Goal: Task Accomplishment & Management: Manage account settings

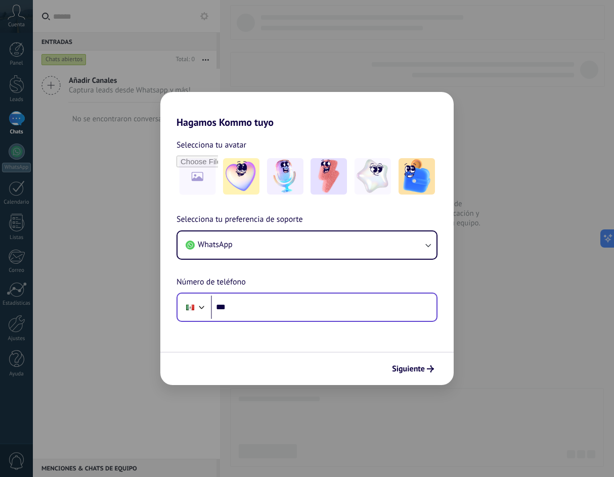
click at [246, 304] on input "***" at bounding box center [323, 307] width 225 height 23
drag, startPoint x: 292, startPoint y: 322, endPoint x: 305, endPoint y: 299, distance: 26.7
click at [294, 318] on form "Selecciona tu avatar Selecciona tu preferencia de soporte WhatsApp Número de te…" at bounding box center [306, 256] width 293 height 257
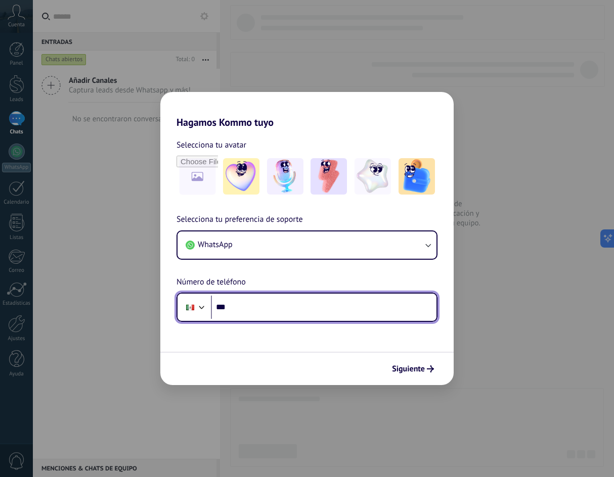
click at [298, 309] on input "***" at bounding box center [323, 307] width 225 height 23
type input "**********"
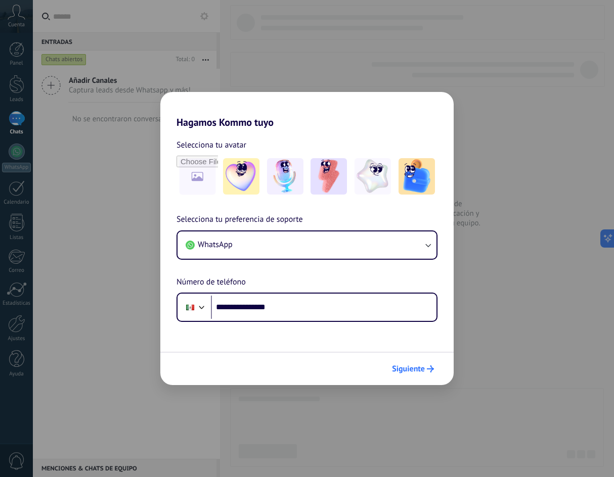
click at [425, 368] on span "Siguiente" at bounding box center [413, 368] width 42 height 7
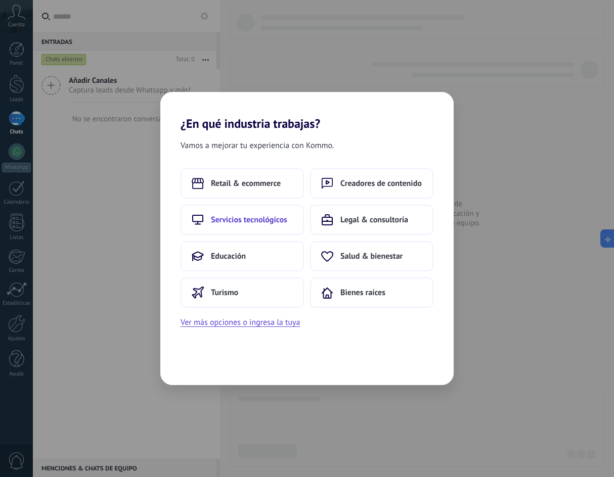
click at [274, 231] on button "Servicios tecnológicos" at bounding box center [241, 220] width 123 height 30
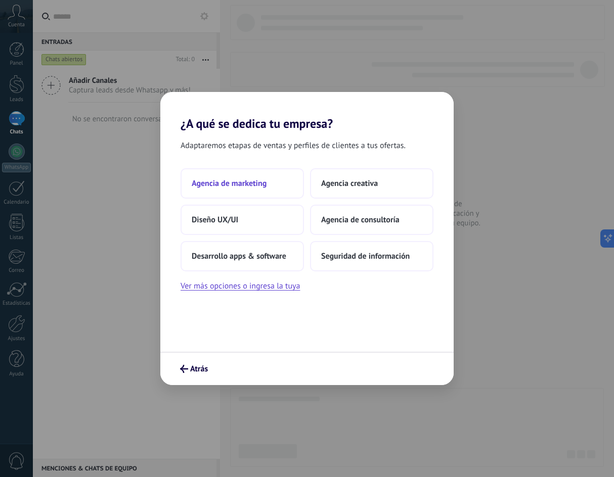
click at [238, 183] on span "Agencia de marketing" at bounding box center [229, 183] width 75 height 10
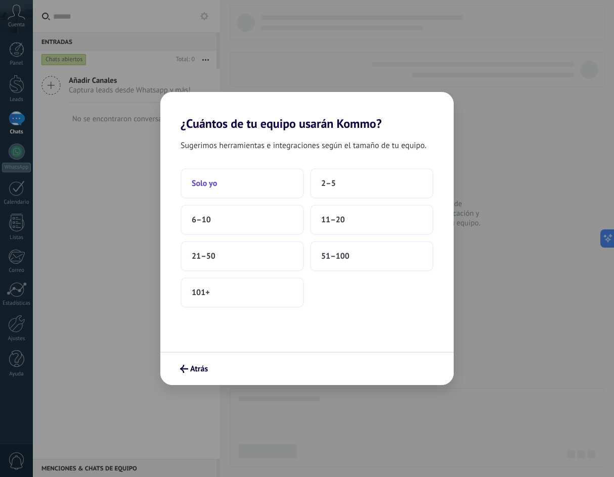
click at [222, 183] on button "Solo yo" at bounding box center [241, 183] width 123 height 30
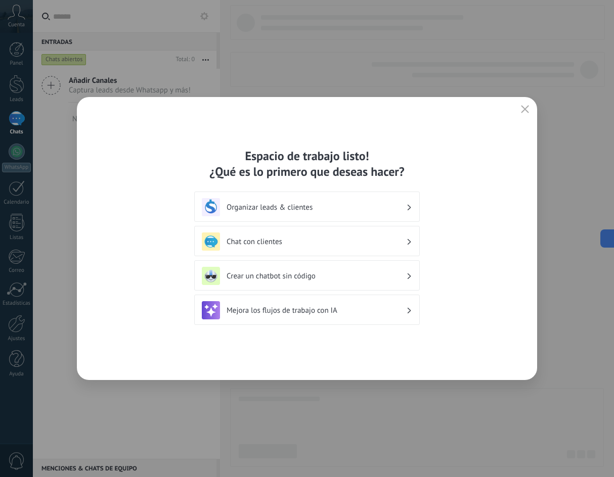
click at [519, 110] on button "button" at bounding box center [524, 110] width 13 height 14
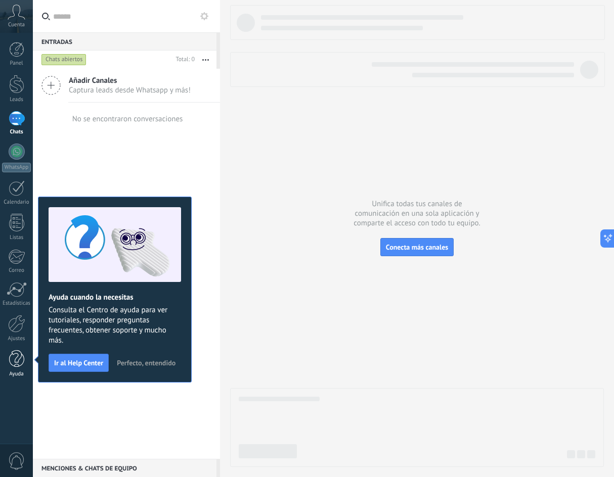
click at [14, 370] on link "Ayuda" at bounding box center [16, 363] width 33 height 27
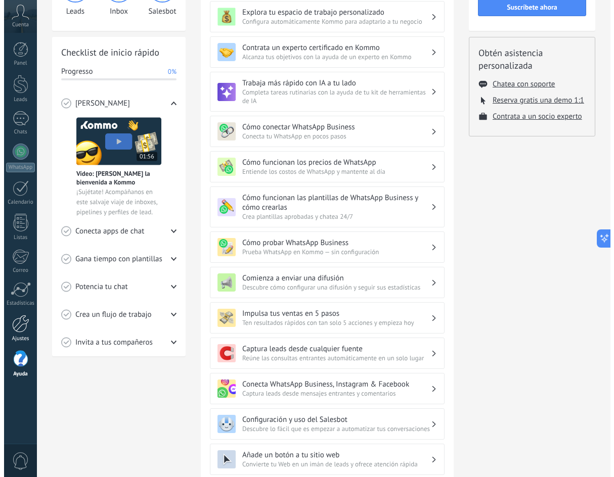
scroll to position [101, 0]
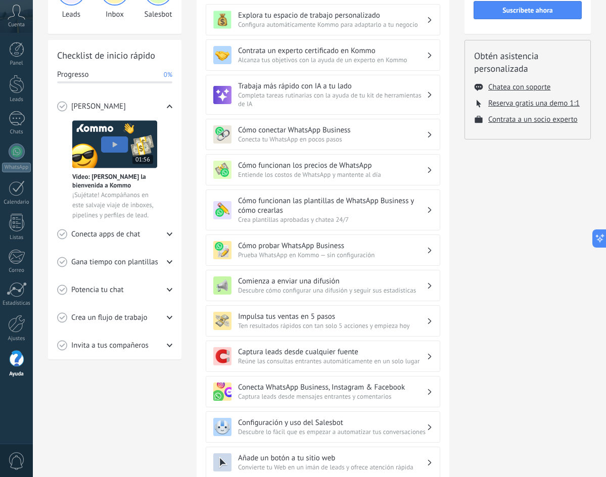
click at [10, 19] on icon at bounding box center [17, 12] width 18 height 15
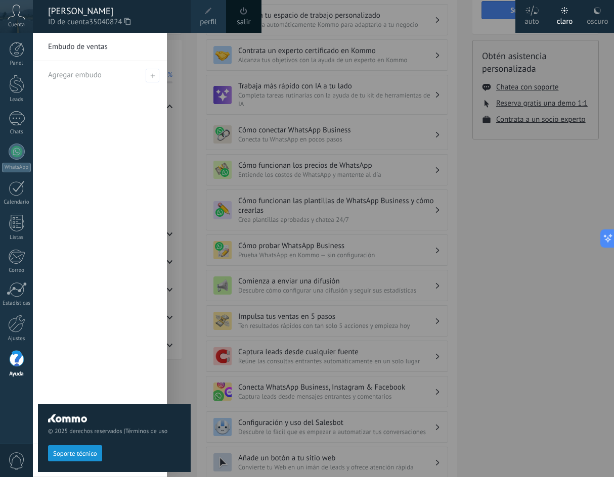
click at [172, 353] on div "© 2025 derechos reservados | Términos de uso Soporte técnico" at bounding box center [114, 255] width 153 height 444
click at [315, 340] on div at bounding box center [340, 238] width 614 height 477
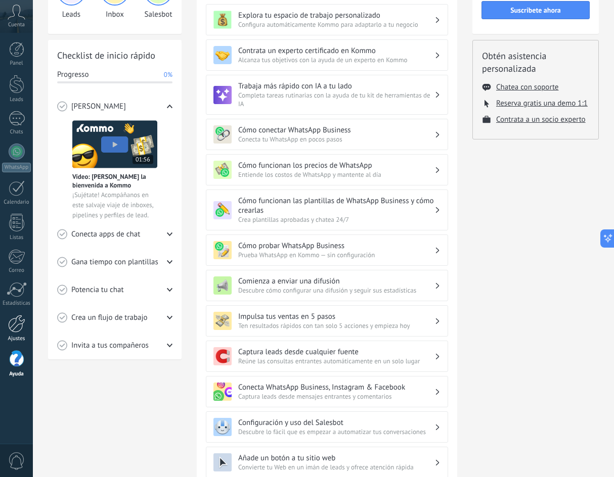
click at [16, 321] on div at bounding box center [16, 324] width 17 height 18
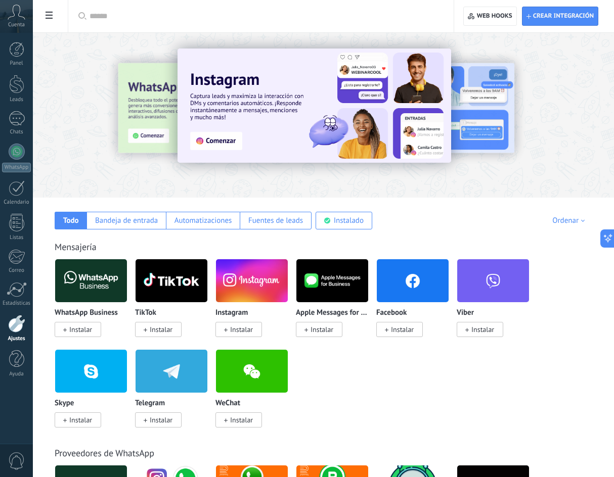
click at [19, 16] on icon at bounding box center [17, 12] width 18 height 15
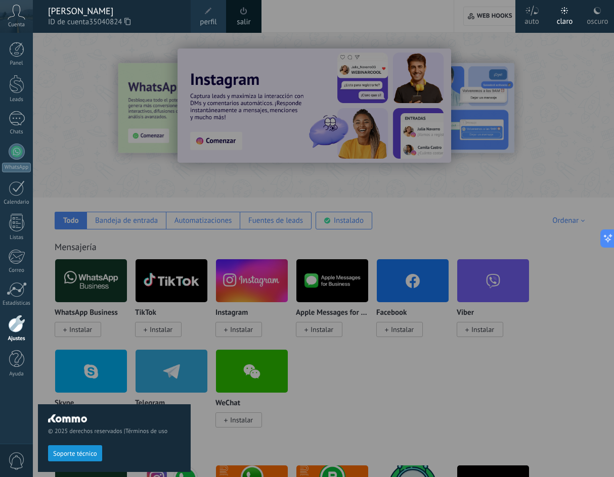
click at [14, 24] on span "Cuenta" at bounding box center [16, 25] width 17 height 7
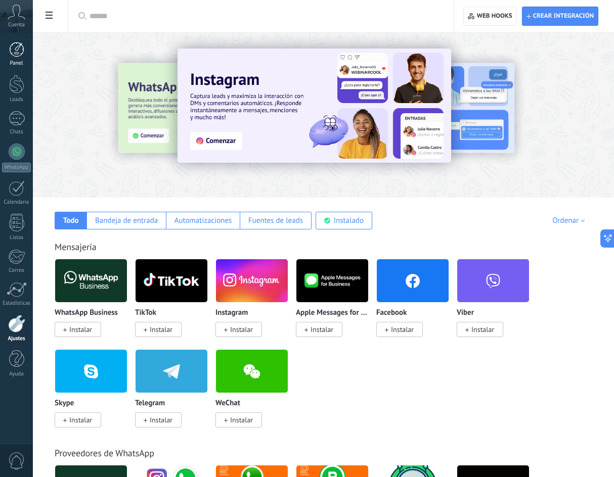
click at [15, 57] on link "Panel" at bounding box center [16, 54] width 33 height 25
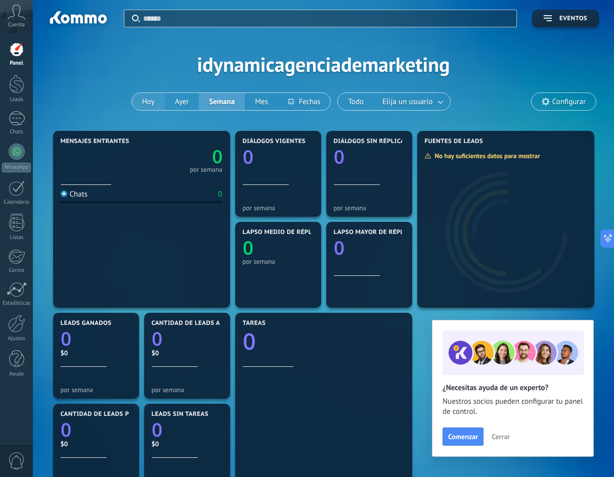
click at [156, 108] on button "Hoy" at bounding box center [148, 101] width 33 height 17
click at [303, 60] on div "Aplicar Eventos idynamicagenciademarketing [DATE] [DATE] Semana Mes Todo Elija …" at bounding box center [323, 64] width 550 height 128
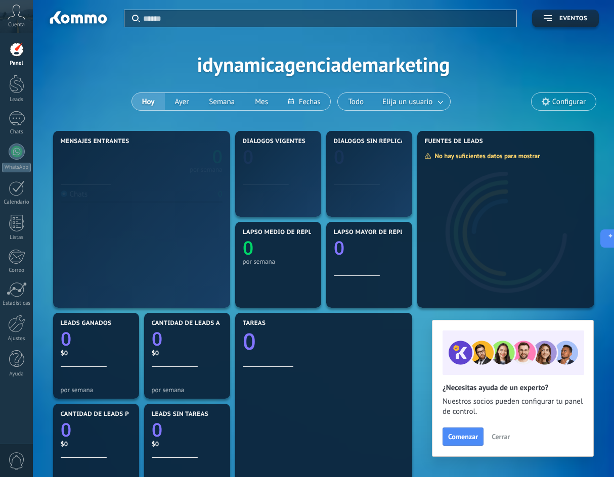
click at [287, 74] on div "Aplicar Eventos idynamicagenciademarketing [DATE] [DATE] Semana Mes Todo Elija …" at bounding box center [323, 64] width 550 height 128
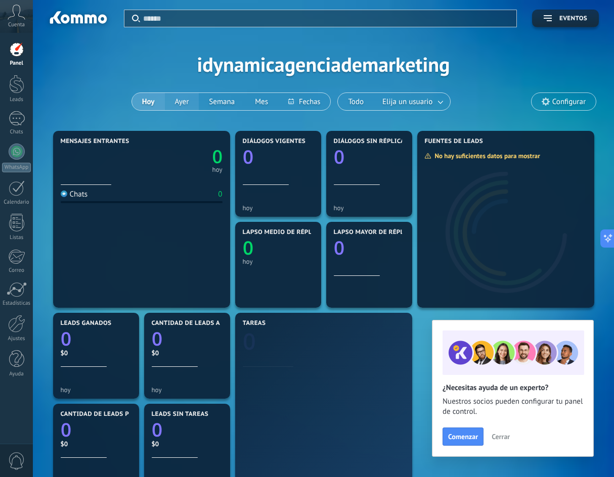
click at [177, 97] on button "Ayer" at bounding box center [182, 101] width 34 height 17
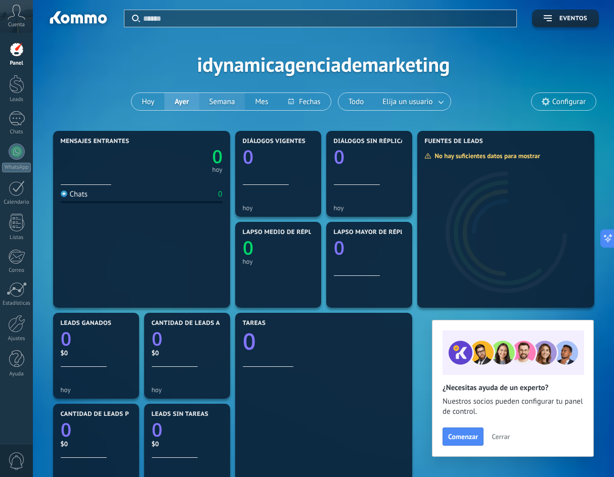
click at [215, 96] on button "Semana" at bounding box center [222, 101] width 46 height 17
click at [255, 99] on button "Mes" at bounding box center [261, 101] width 33 height 17
click at [17, 16] on icon at bounding box center [17, 12] width 18 height 15
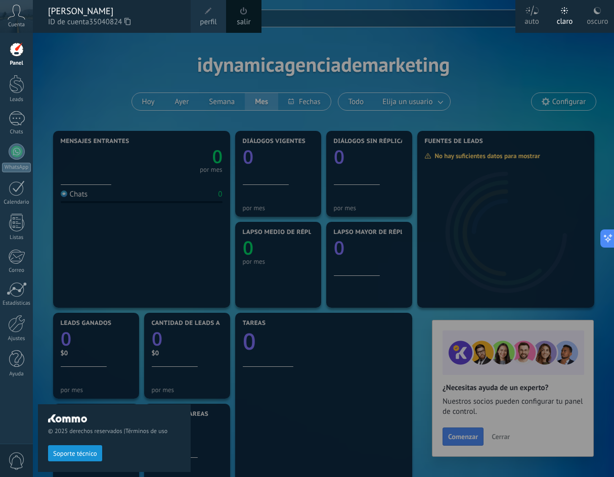
click at [96, 14] on div "[PERSON_NAME]" at bounding box center [114, 11] width 132 height 11
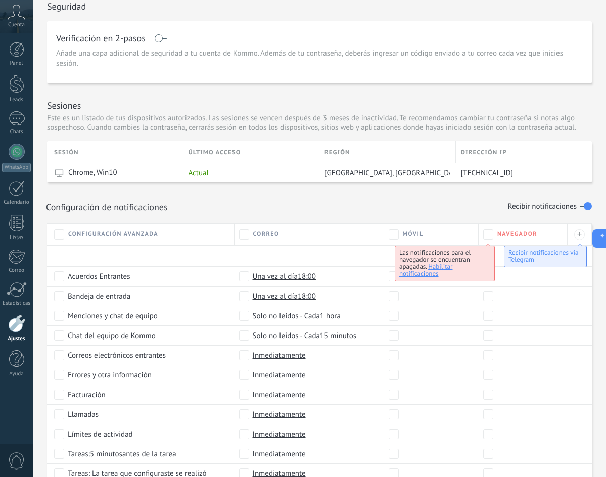
scroll to position [253, 0]
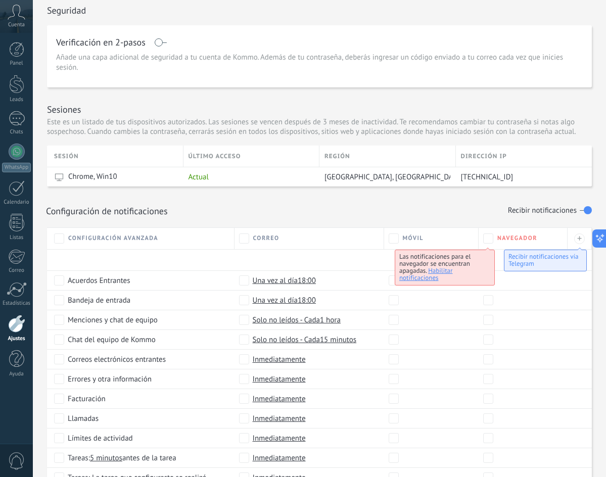
click at [284, 212] on div "Configuración de notificaciones Recibir notificaciones" at bounding box center [319, 210] width 547 height 17
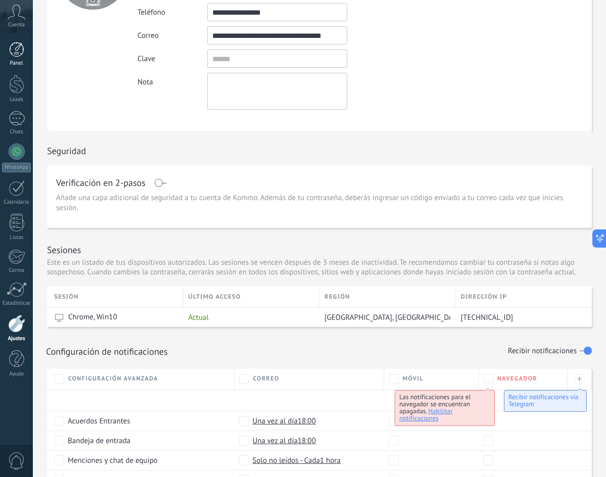
scroll to position [51, 0]
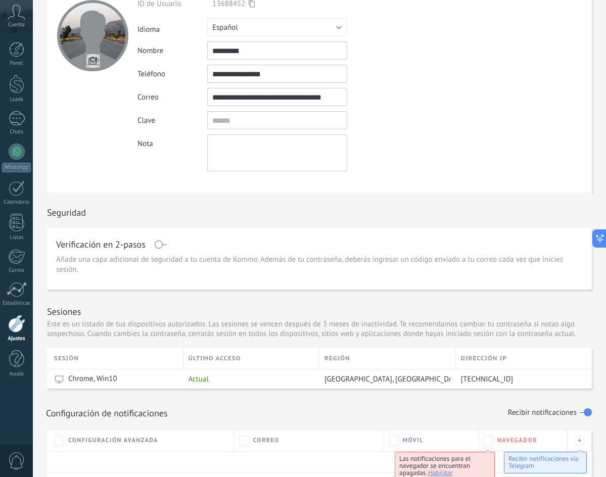
click at [25, 16] on div "Cuenta" at bounding box center [16, 16] width 33 height 33
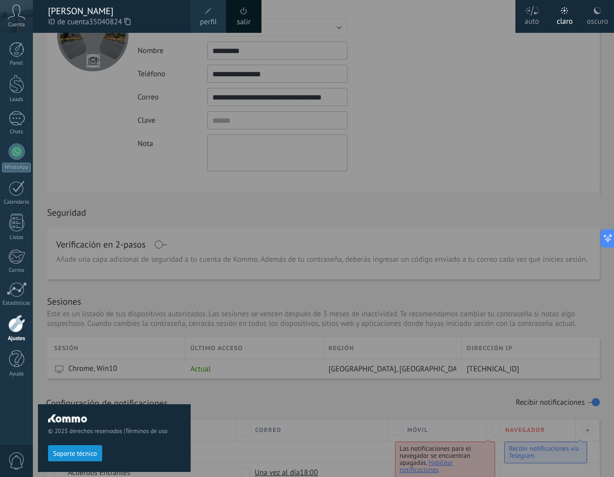
click at [17, 13] on icon at bounding box center [17, 12] width 18 height 15
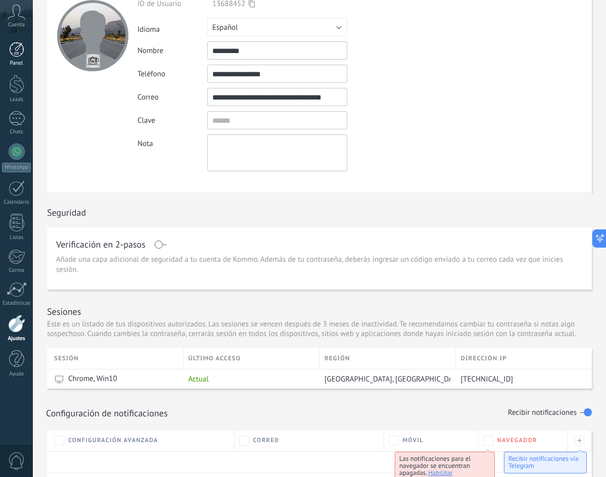
click at [17, 51] on div at bounding box center [16, 49] width 15 height 15
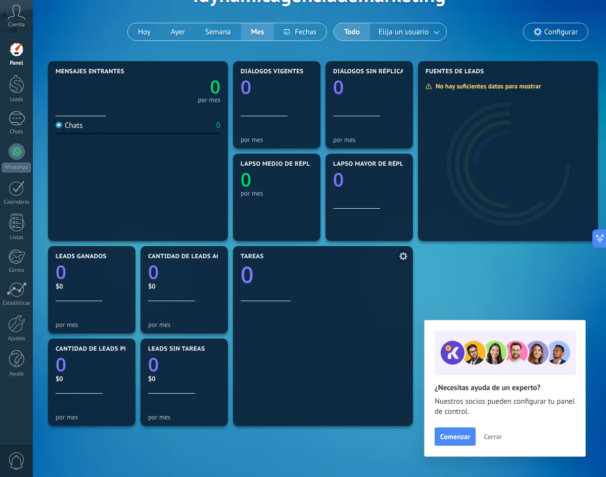
scroll to position [43, 0]
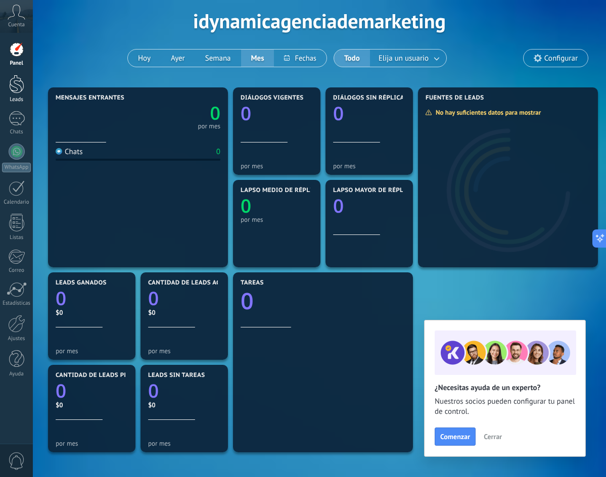
click at [21, 83] on div at bounding box center [16, 84] width 15 height 19
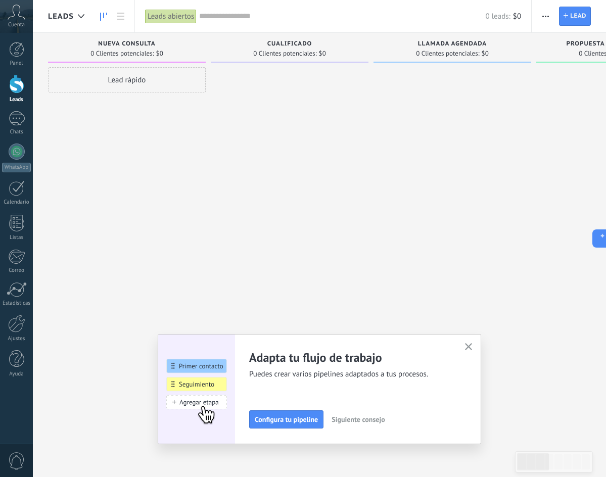
click at [473, 351] on span "button" at bounding box center [469, 347] width 8 height 9
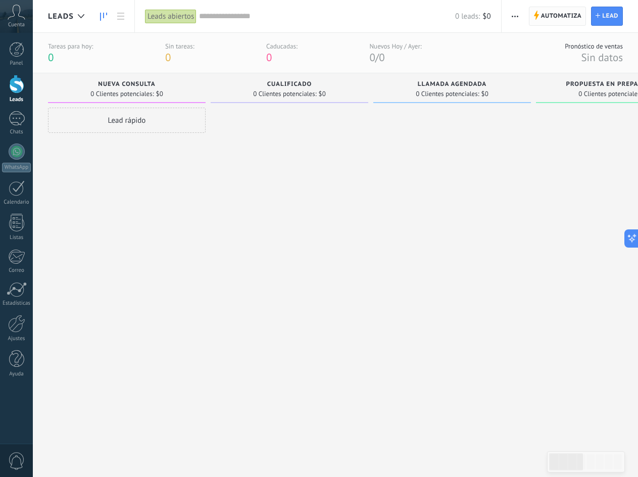
click at [553, 13] on span "Automatiza" at bounding box center [561, 16] width 41 height 18
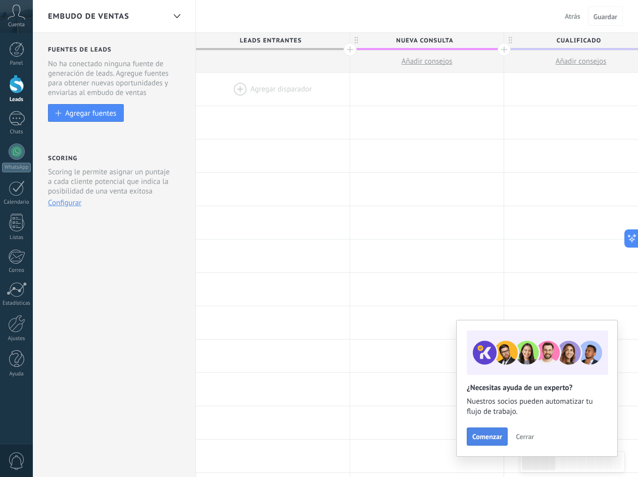
click at [500, 431] on button "Comenzar" at bounding box center [487, 437] width 41 height 18
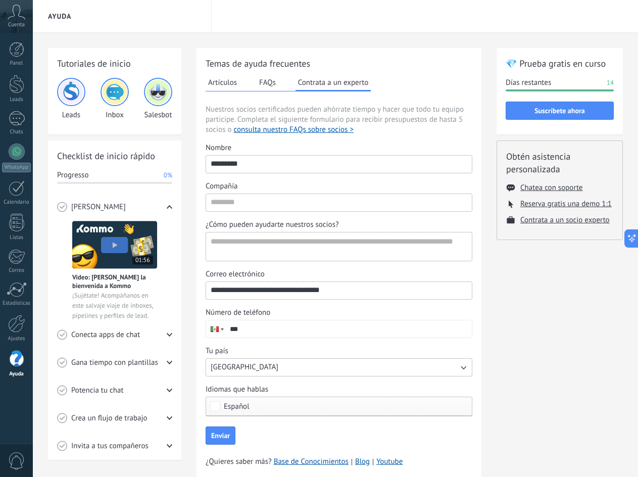
click at [21, 17] on icon at bounding box center [17, 12] width 18 height 15
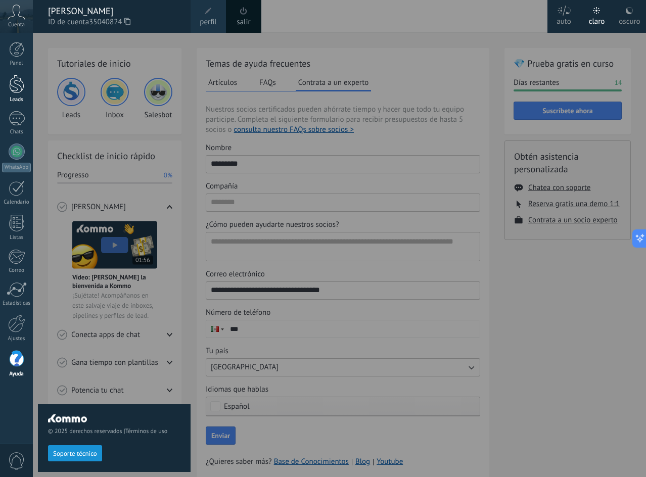
click at [16, 91] on div at bounding box center [16, 84] width 15 height 19
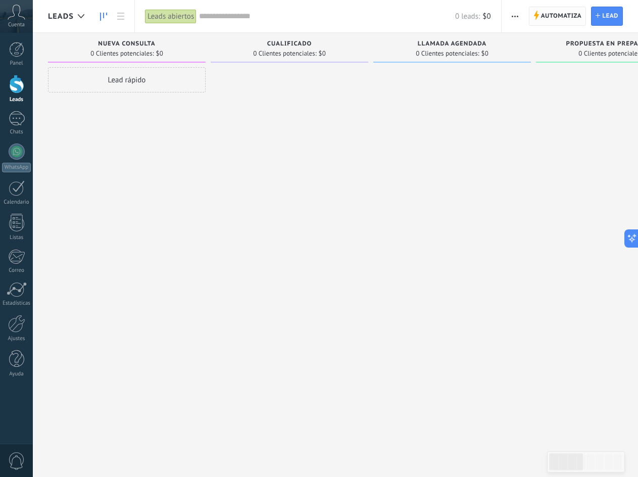
click at [567, 14] on span "Automatiza" at bounding box center [561, 16] width 41 height 18
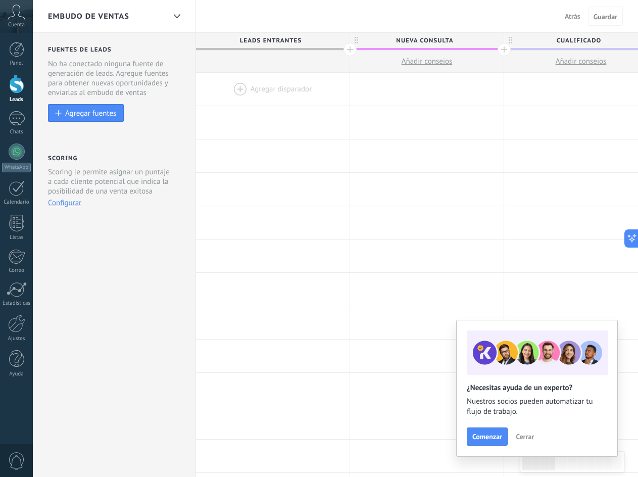
click at [525, 440] on span "Cerrar" at bounding box center [525, 436] width 18 height 7
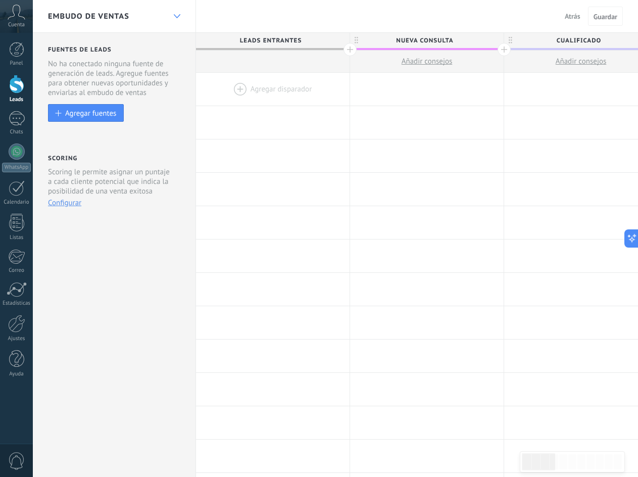
click at [176, 17] on use at bounding box center [176, 16] width 7 height 4
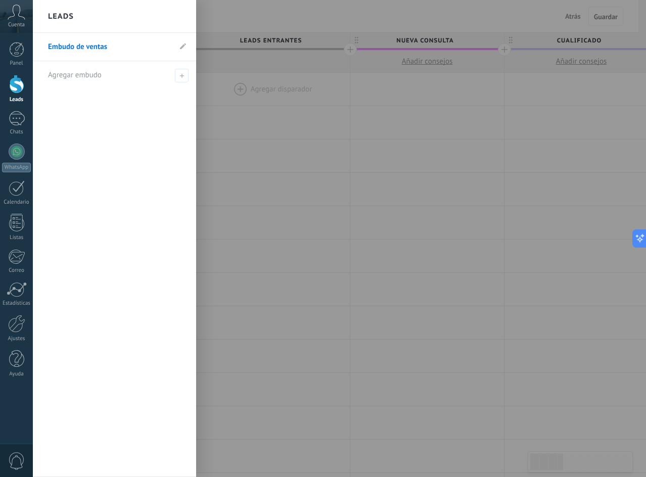
click at [176, 17] on div "Leads" at bounding box center [114, 16] width 163 height 33
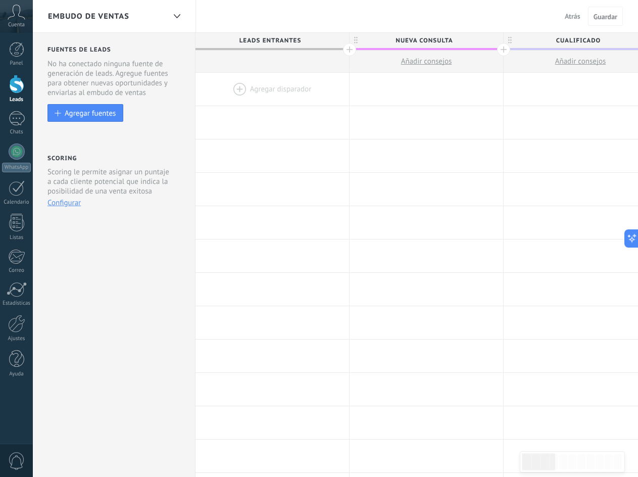
click at [505, 51] on div at bounding box center [503, 49] width 13 height 13
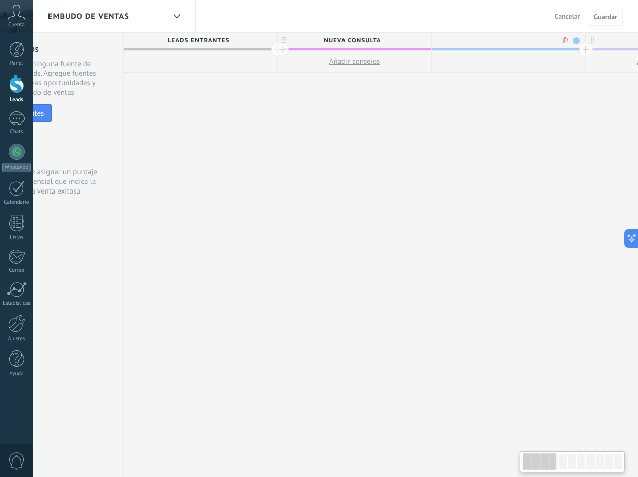
scroll to position [0, 75]
type input "*******"
click at [523, 39] on span "Atenci{" at bounding box center [503, 41] width 149 height 16
type input "**********"
click at [568, 42] on body ".abccls-1,.abccls-2{fill-rule:evenodd}.abccls-2{fill:#fff} .abfcls-1{fill:none}…" at bounding box center [319, 238] width 638 height 477
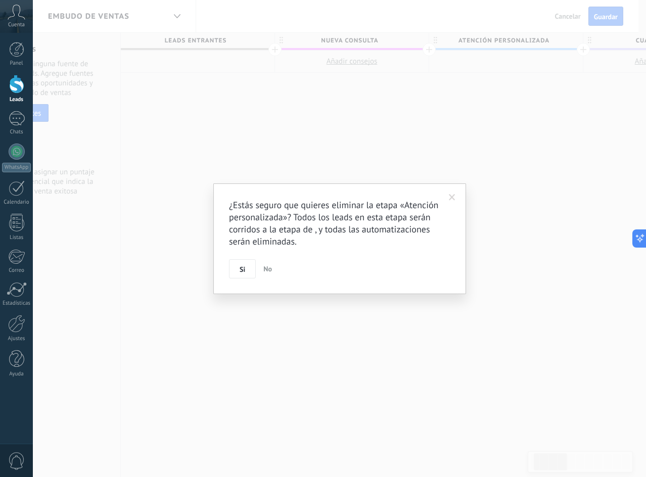
click at [444, 199] on span at bounding box center [452, 197] width 17 height 17
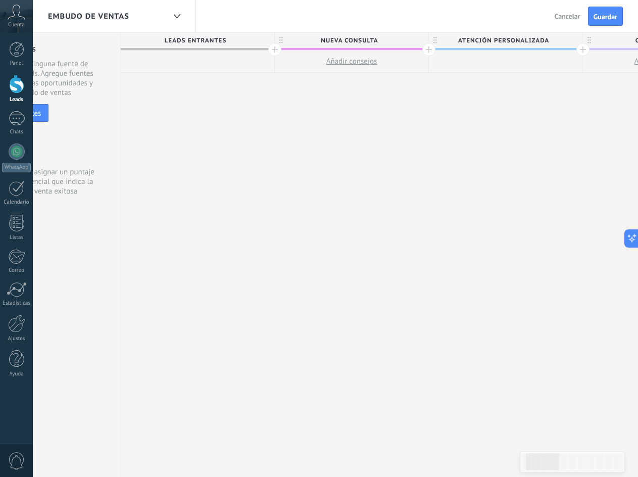
click at [562, 39] on span "Atención personalizada" at bounding box center [503, 41] width 149 height 16
click at [568, 39] on body ".abccls-1,.abccls-2{fill-rule:evenodd}.abccls-2{fill:#fff} .abfcls-1{fill:none}…" at bounding box center [319, 238] width 638 height 477
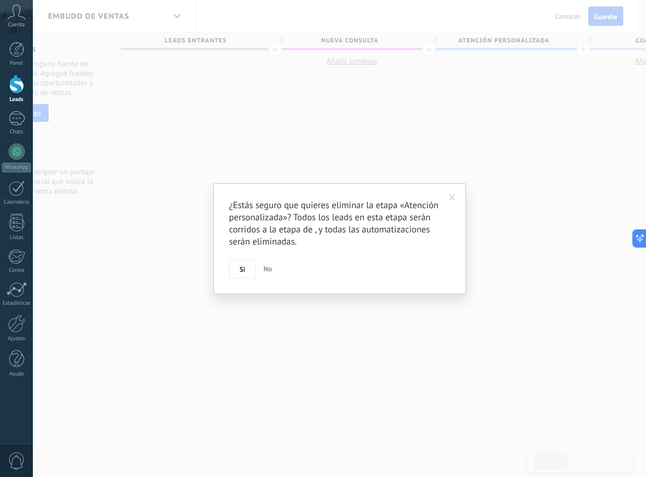
drag, startPoint x: 442, startPoint y: 206, endPoint x: 452, endPoint y: 197, distance: 14.0
click at [444, 205] on div "¿Estás seguro que quieres eliminar la etapa «Atención personalizada»? Todos los…" at bounding box center [339, 238] width 221 height 79
drag, startPoint x: 452, startPoint y: 197, endPoint x: 469, endPoint y: 165, distance: 35.5
click at [452, 196] on span at bounding box center [452, 197] width 7 height 7
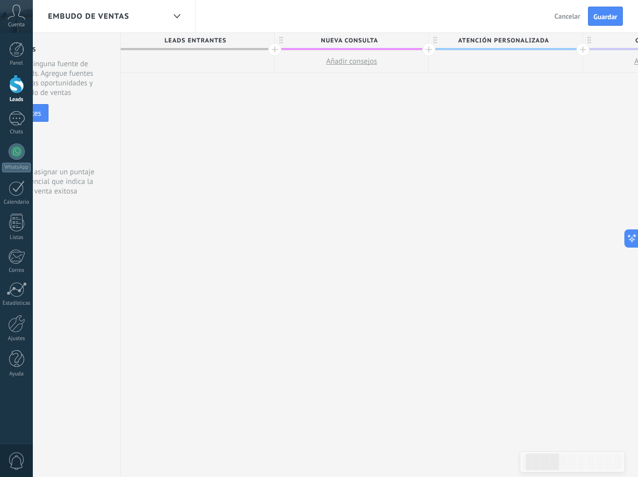
click at [575, 42] on span "Atención personalizada" at bounding box center [503, 41] width 149 height 16
click at [575, 39] on span at bounding box center [573, 40] width 7 height 7
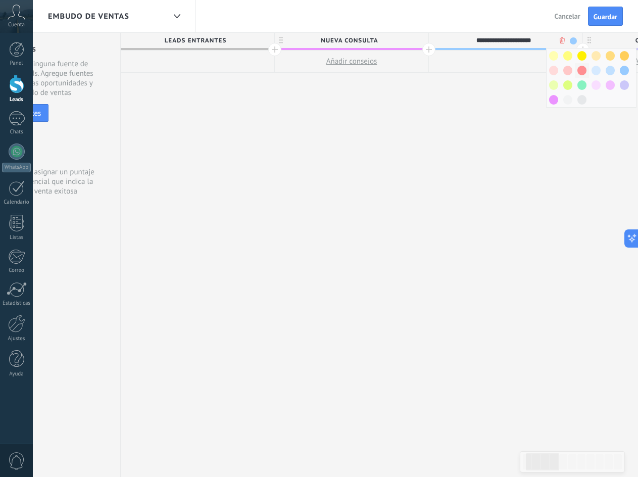
click at [580, 69] on span at bounding box center [582, 71] width 9 height 10
click at [477, 64] on div at bounding box center [506, 62] width 154 height 22
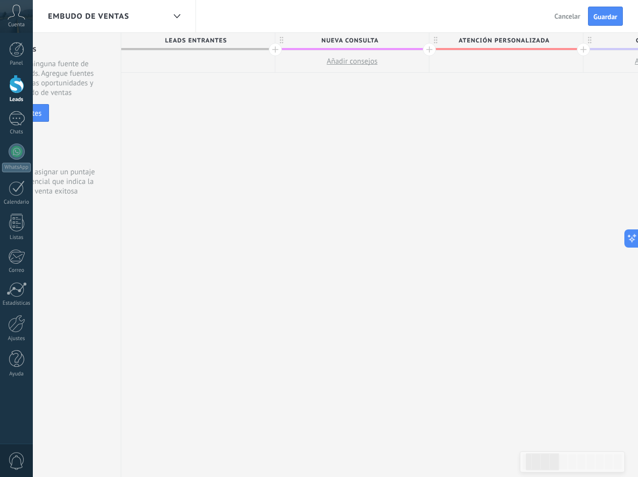
click at [594, 13] on span "Guardar" at bounding box center [606, 16] width 24 height 7
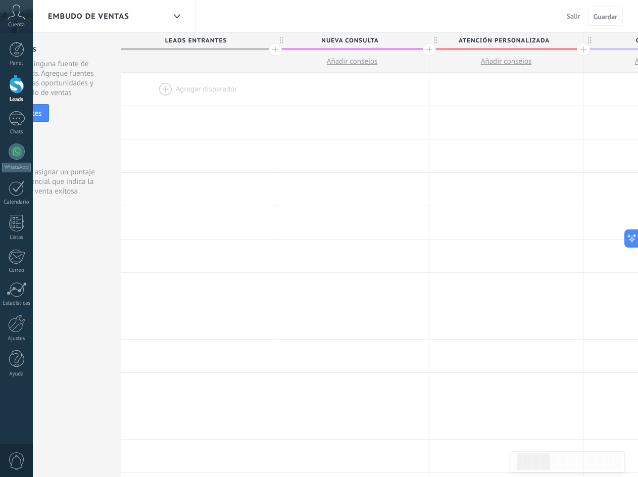
click at [16, 81] on div at bounding box center [16, 84] width 15 height 19
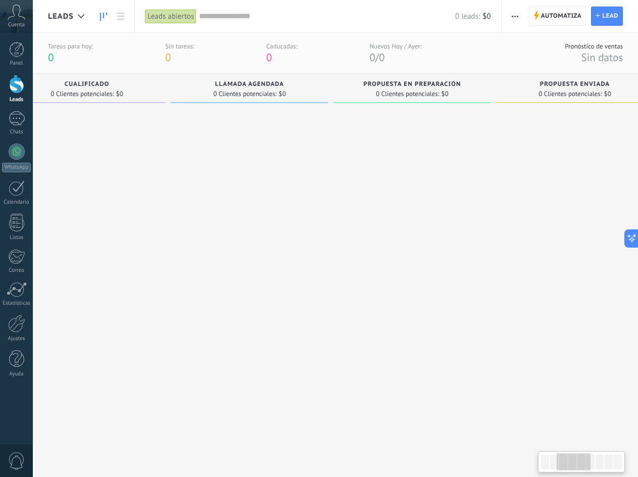
drag, startPoint x: 490, startPoint y: 394, endPoint x: 124, endPoint y: 362, distance: 367.9
click at [124, 362] on div at bounding box center [87, 280] width 158 height 345
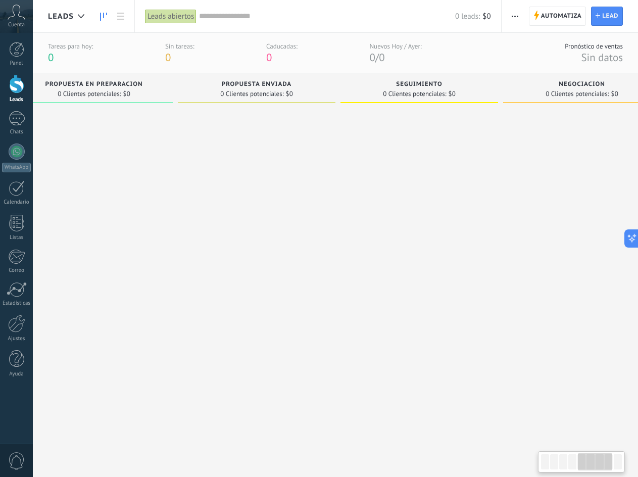
drag, startPoint x: 401, startPoint y: 344, endPoint x: 81, endPoint y: 339, distance: 320.0
click at [63, 342] on div at bounding box center [94, 280] width 158 height 345
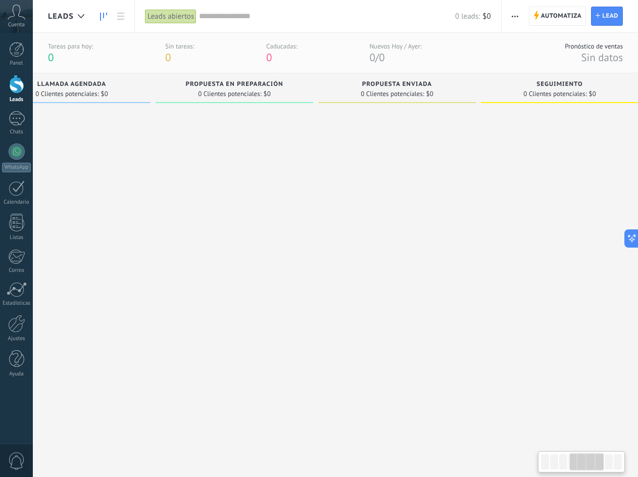
drag, startPoint x: 295, startPoint y: 337, endPoint x: 426, endPoint y: 316, distance: 132.5
click at [426, 316] on div "Lamentablemente, no hay leads con estos parámetros. Mostrar todo Leads Entrante…" at bounding box center [242, 263] width 1475 height 380
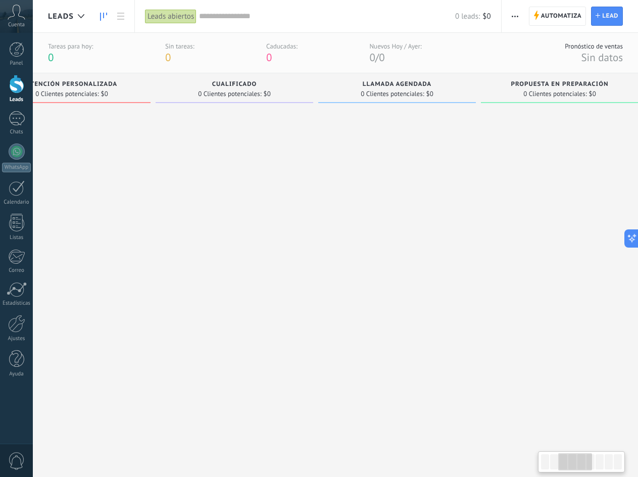
drag, startPoint x: 212, startPoint y: 323, endPoint x: 534, endPoint y: 311, distance: 322.2
click at [537, 308] on div at bounding box center [560, 280] width 158 height 345
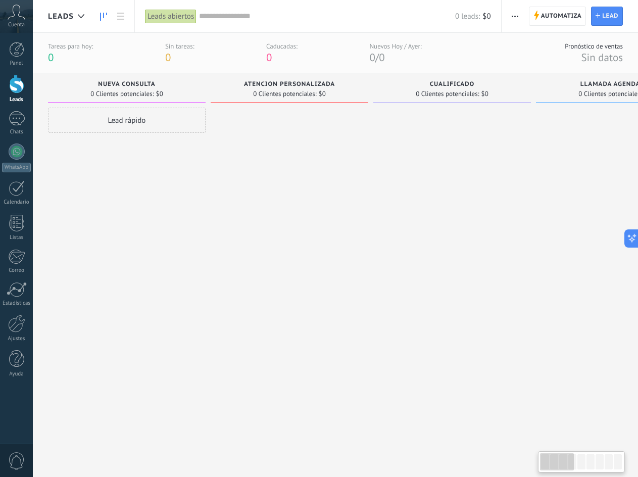
drag, startPoint x: 297, startPoint y: 321, endPoint x: 514, endPoint y: 339, distance: 218.1
drag, startPoint x: 244, startPoint y: 310, endPoint x: 258, endPoint y: 318, distance: 16.6
drag, startPoint x: 243, startPoint y: 320, endPoint x: 424, endPoint y: 310, distance: 181.2
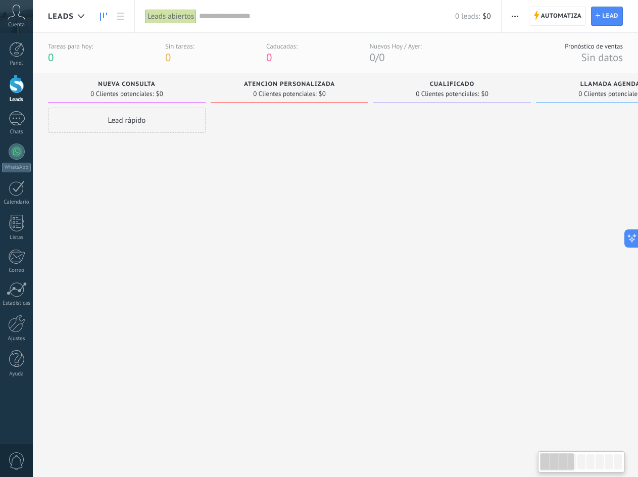
click at [275, 295] on div at bounding box center [290, 280] width 158 height 345
drag, startPoint x: 164, startPoint y: 276, endPoint x: 282, endPoint y: 271, distance: 117.9
click at [179, 205] on div "Lead rápido" at bounding box center [127, 280] width 158 height 345
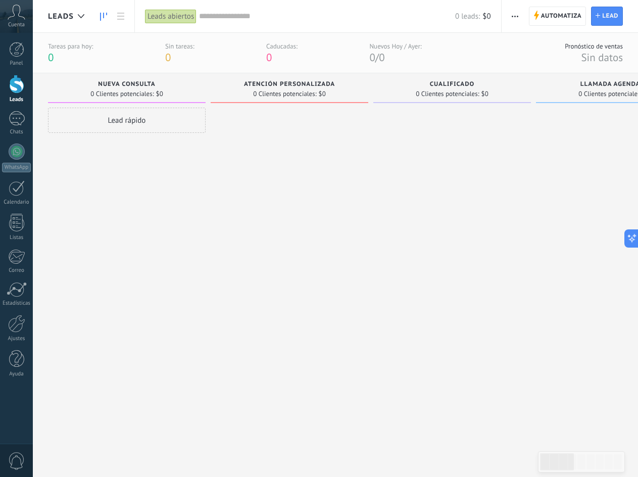
click at [22, 83] on div at bounding box center [16, 84] width 15 height 19
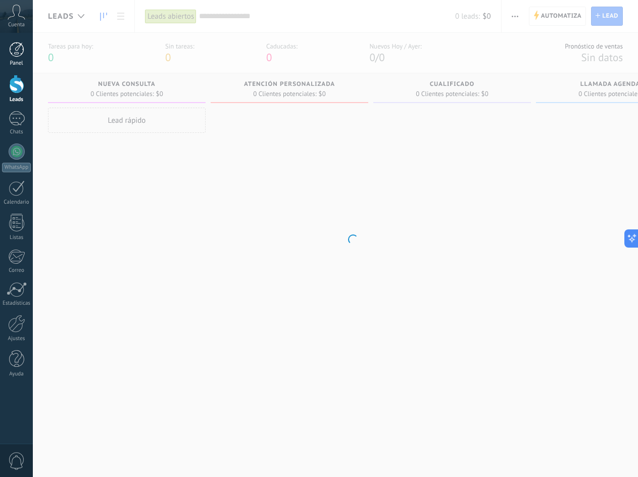
click at [21, 49] on div at bounding box center [16, 49] width 15 height 15
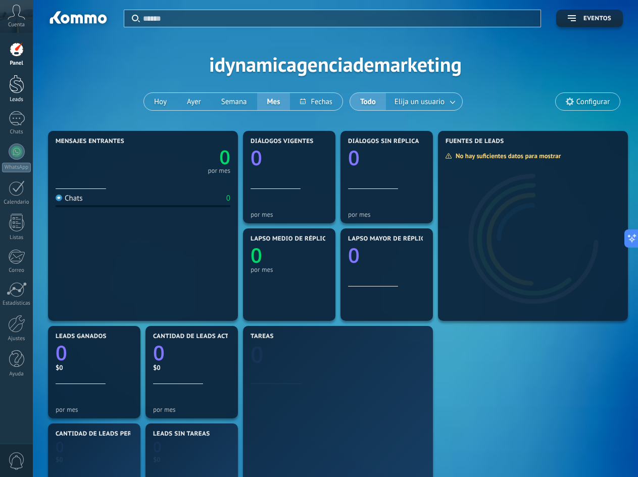
click at [7, 77] on link "Leads" at bounding box center [16, 89] width 33 height 28
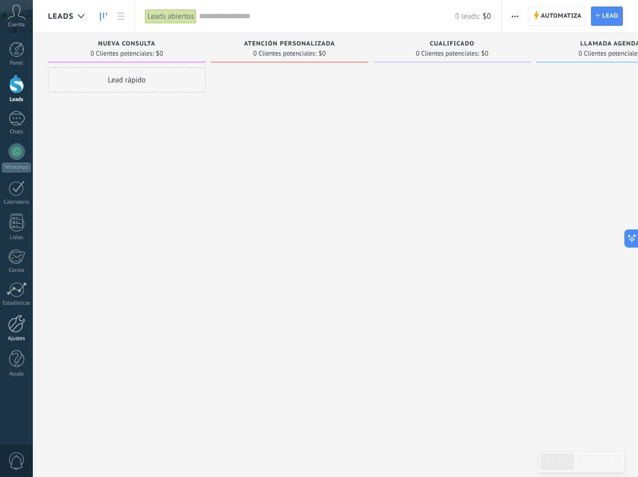
click at [20, 331] on div at bounding box center [16, 324] width 17 height 18
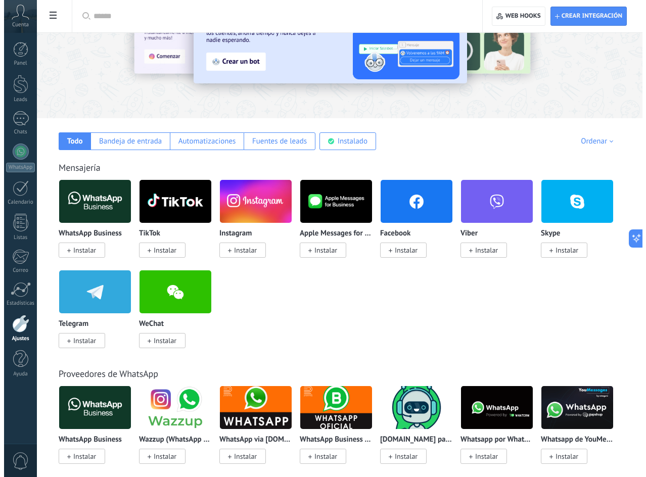
scroll to position [101, 0]
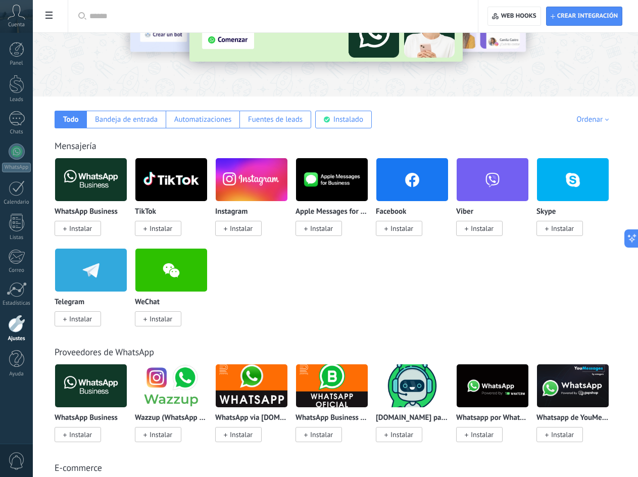
click at [82, 320] on span "Instalar" at bounding box center [80, 318] width 23 height 9
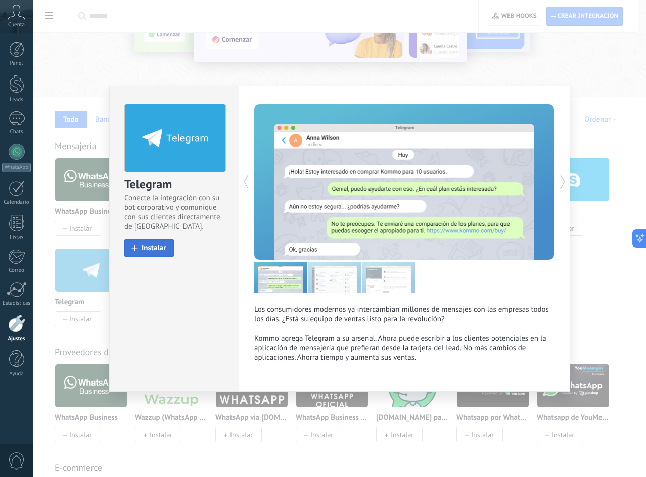
click at [159, 244] on span "Instalar" at bounding box center [154, 248] width 25 height 8
